Goal: Task Accomplishment & Management: Manage account settings

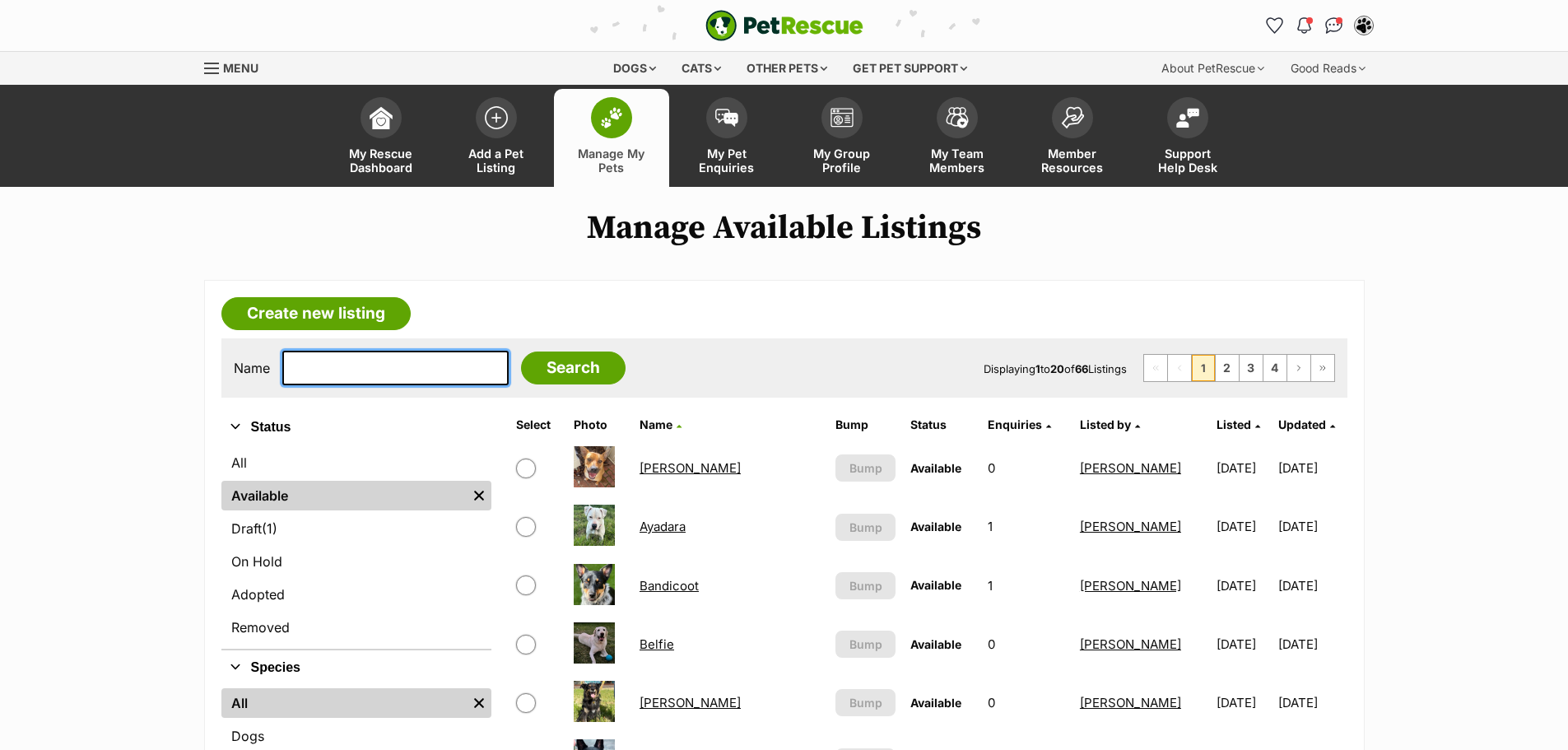
click at [361, 363] on input "text" at bounding box center [395, 368] width 226 height 34
type input "[GEOGRAPHIC_DATA]"
click at [521, 351] on input "Search" at bounding box center [573, 368] width 104 height 33
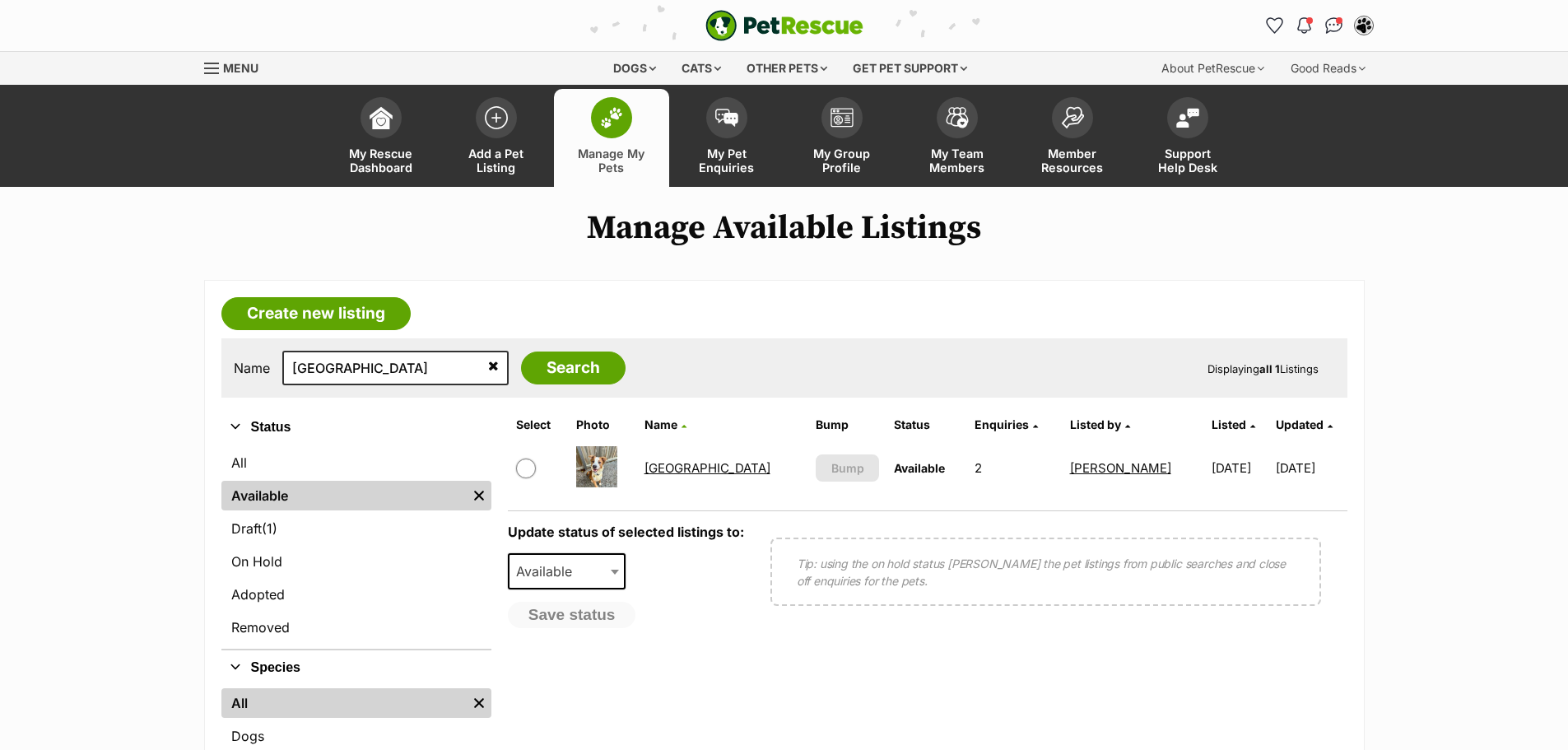
click at [530, 469] on input "checkbox" at bounding box center [525, 468] width 20 height 20
checkbox input "true"
click at [576, 584] on span "Available" at bounding box center [567, 571] width 119 height 36
select select "on_hold"
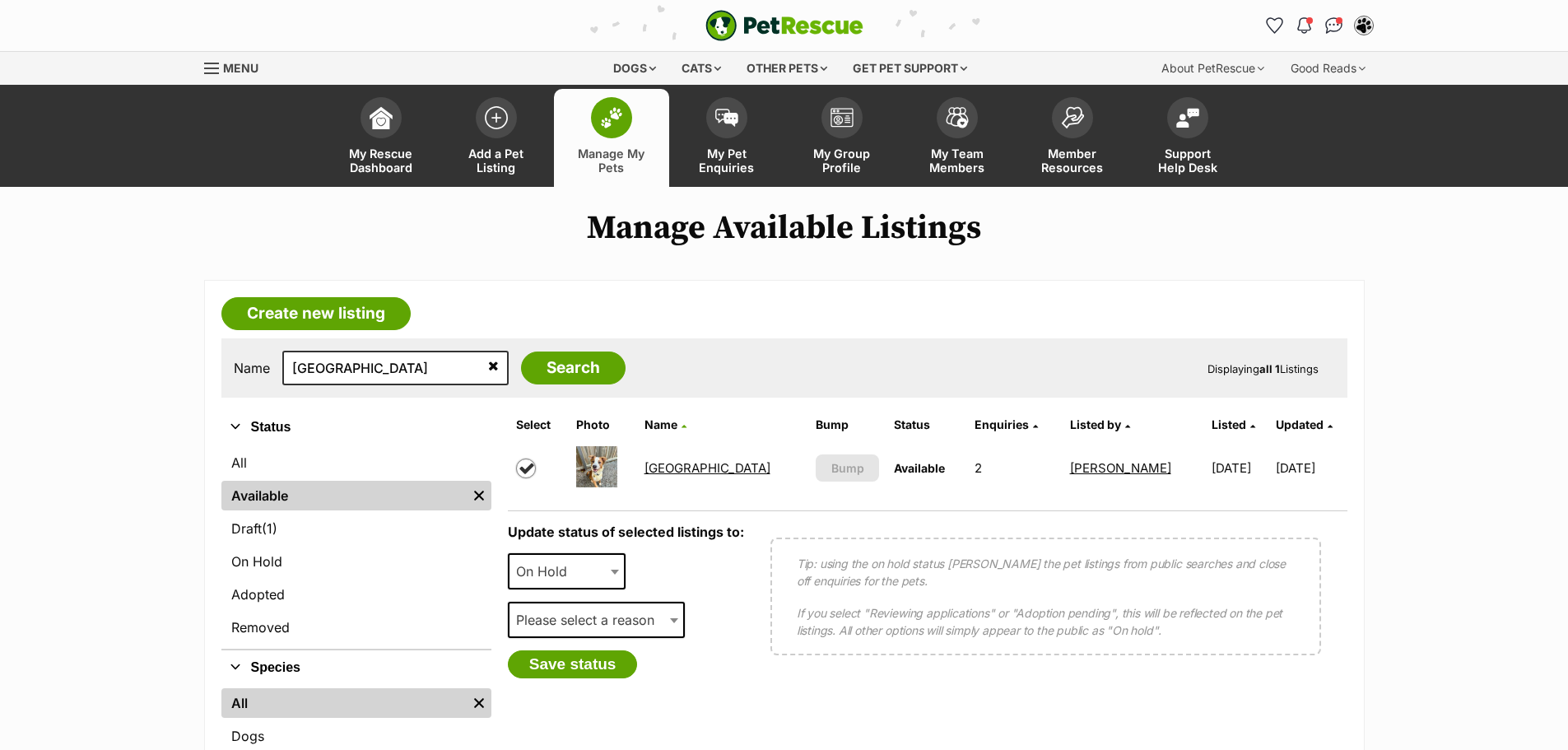
click at [577, 617] on span "Please select a reason" at bounding box center [590, 619] width 161 height 23
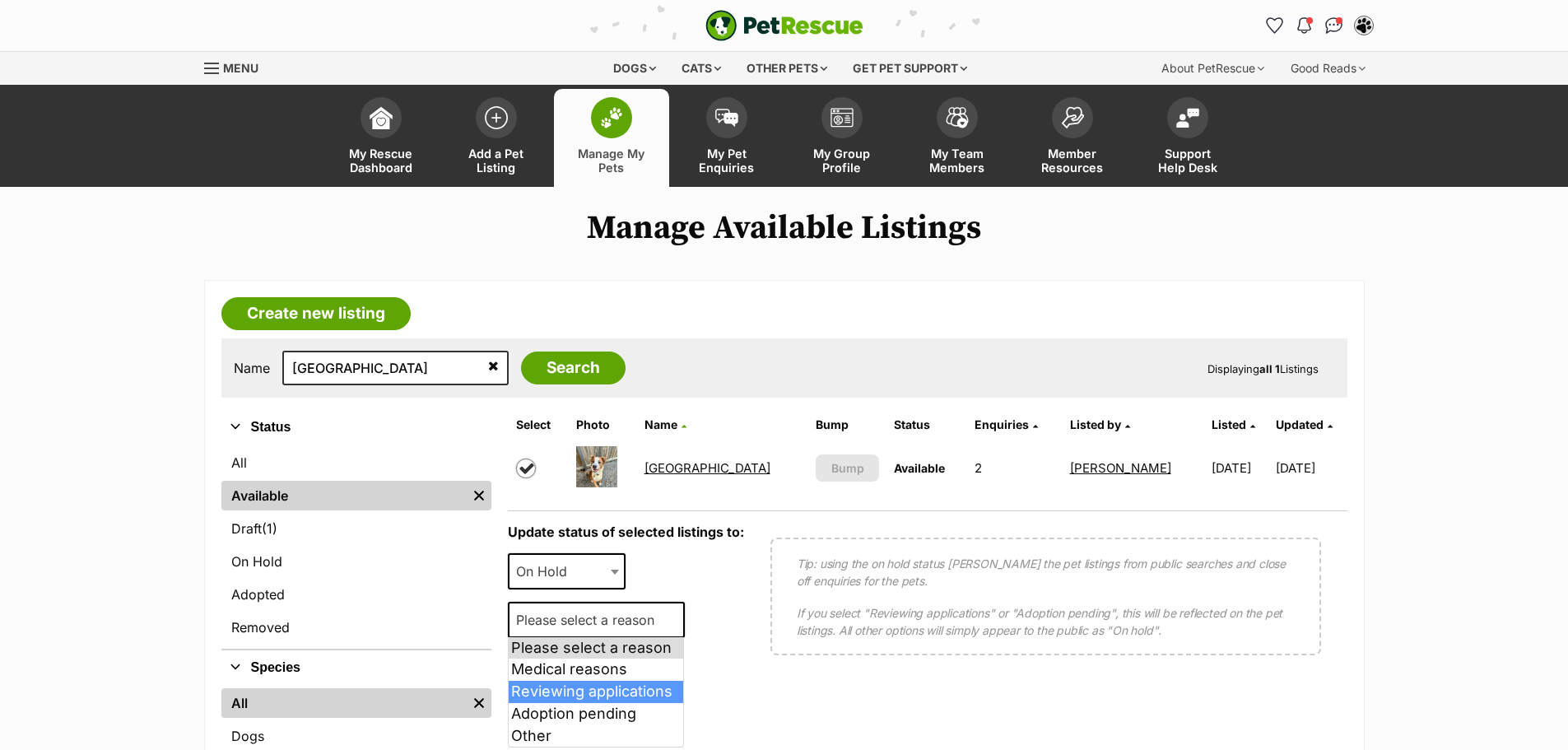
select select "reviewing_applications"
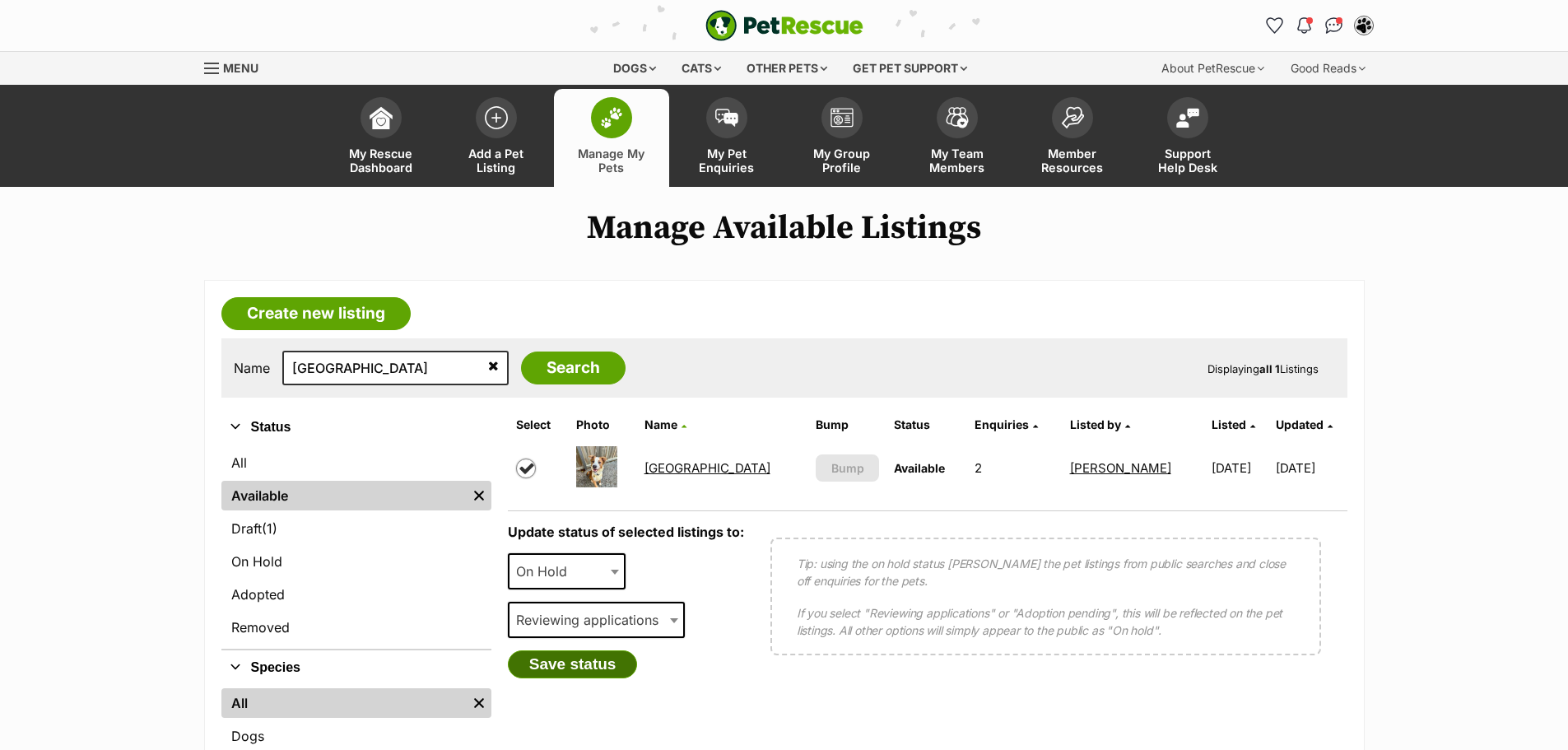
click at [579, 653] on button "Save status" at bounding box center [573, 664] width 130 height 28
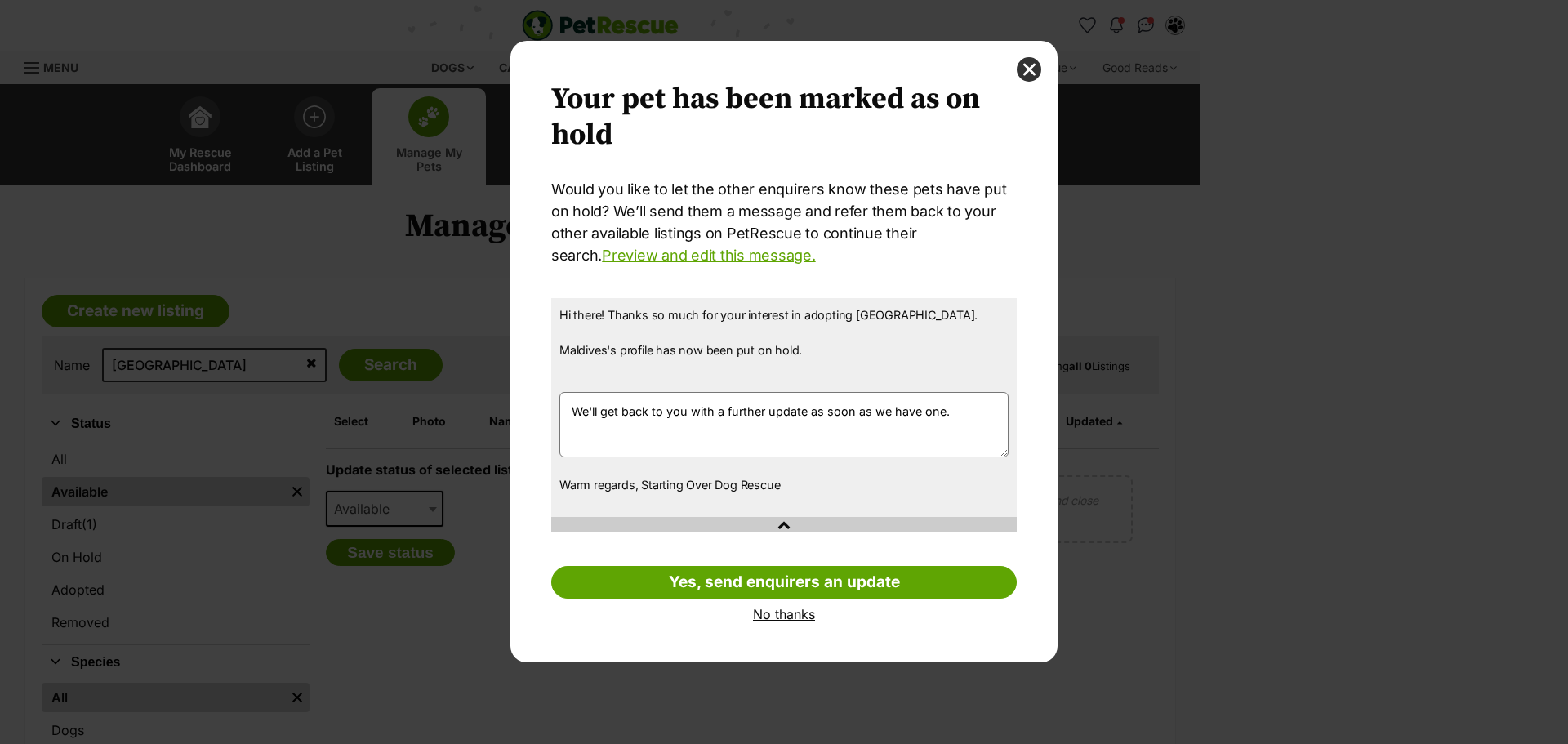
click at [805, 622] on div "Your pet has been marked as on hold Your pets have been marked as on hold Would…" at bounding box center [784, 351] width 547 height 621
click at [805, 618] on link "No thanks" at bounding box center [784, 613] width 466 height 15
